Goal: Transaction & Acquisition: Obtain resource

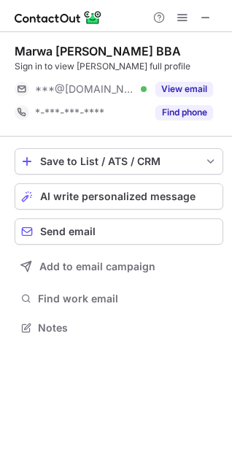
scroll to position [318, 232]
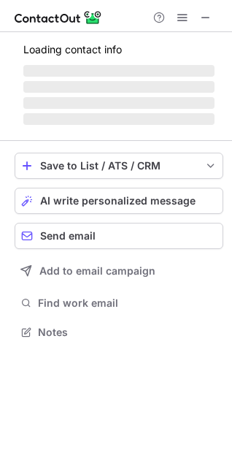
scroll to position [318, 232]
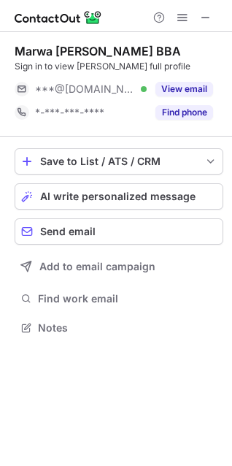
scroll to position [318, 232]
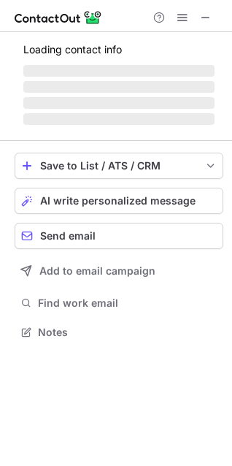
scroll to position [318, 232]
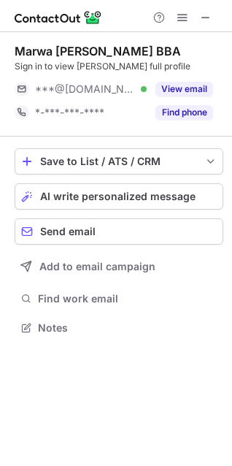
scroll to position [318, 232]
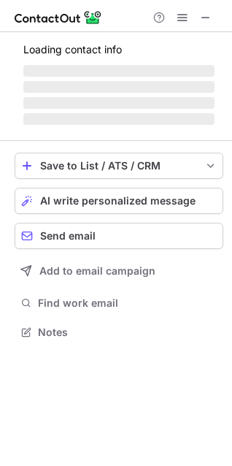
scroll to position [318, 232]
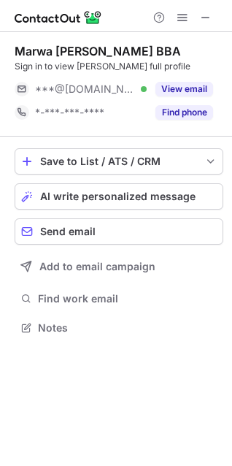
scroll to position [318, 232]
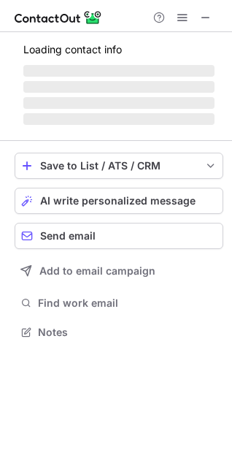
scroll to position [318, 232]
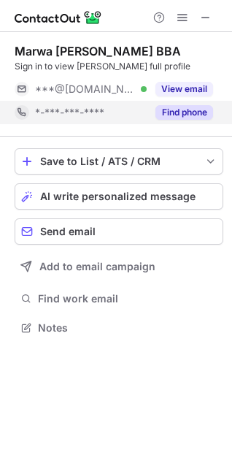
click at [180, 115] on button "Find phone" at bounding box center [185, 112] width 58 height 15
